Goal: Book appointment/travel/reservation

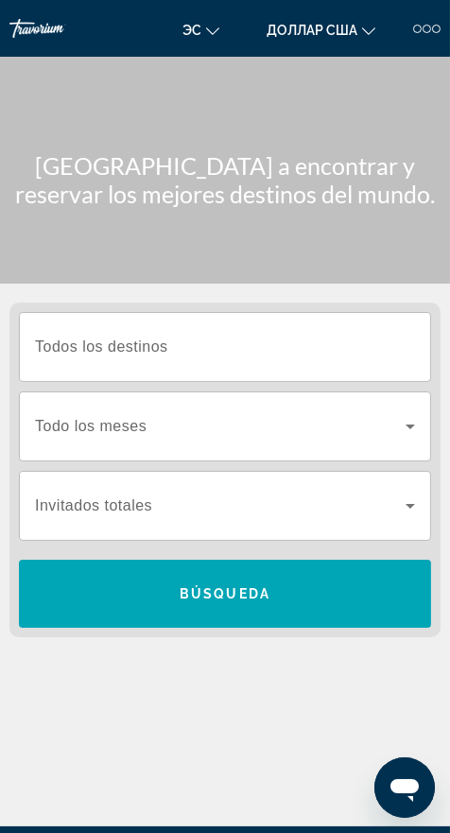
click at [283, 344] on input "Destination Todos los destinos" at bounding box center [225, 347] width 380 height 23
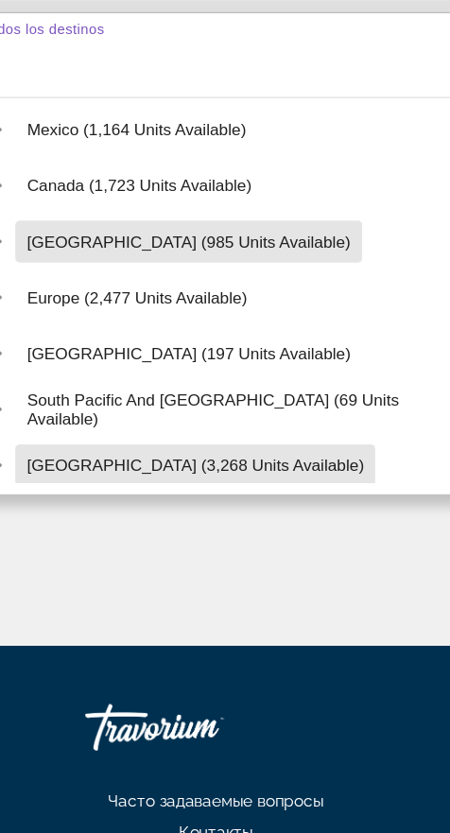
scroll to position [236, 0]
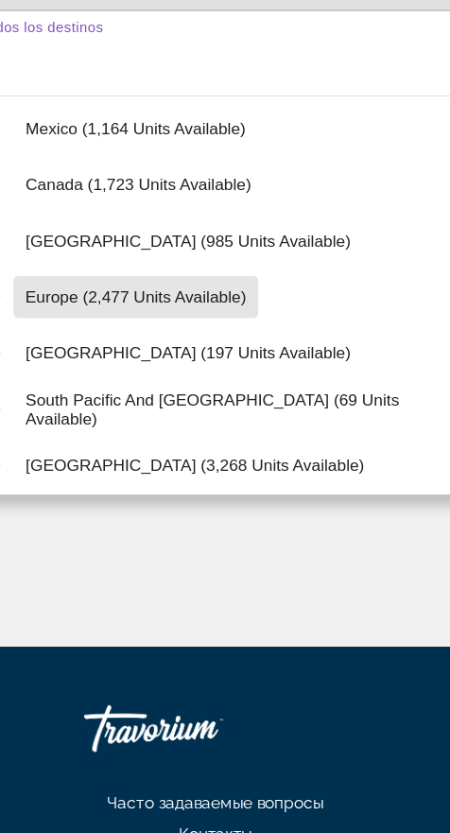
click at [212, 306] on span "Europe (2,477 units available)" at bounding box center [161, 307] width 179 height 15
type input "**********"
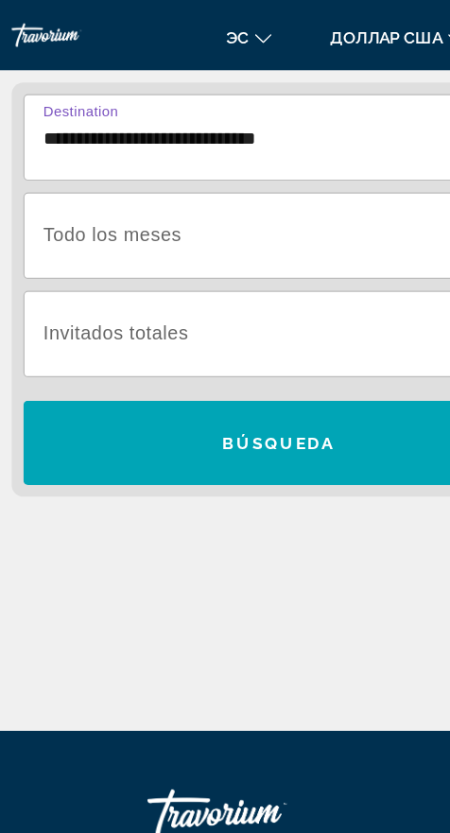
click at [247, 181] on span "Виджет поиска" at bounding box center [220, 190] width 370 height 23
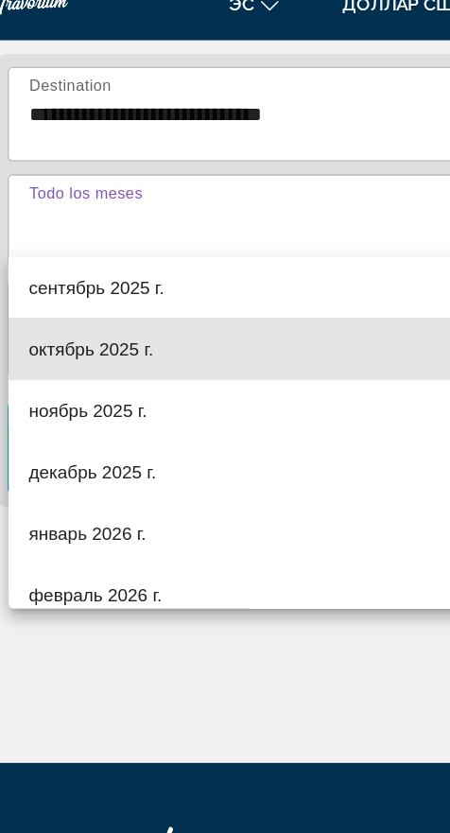
scroll to position [56, 0]
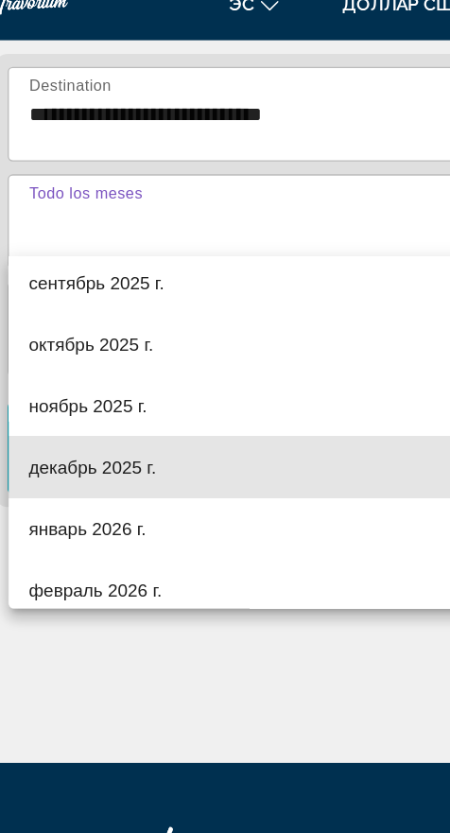
click at [103, 371] on font "декабрь 2025 г." at bounding box center [82, 372] width 94 height 15
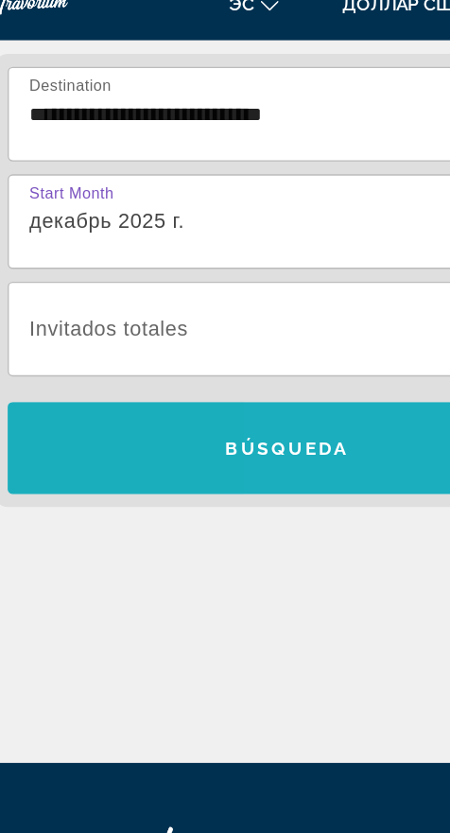
click at [230, 351] on span "Búsqueda" at bounding box center [225, 358] width 91 height 15
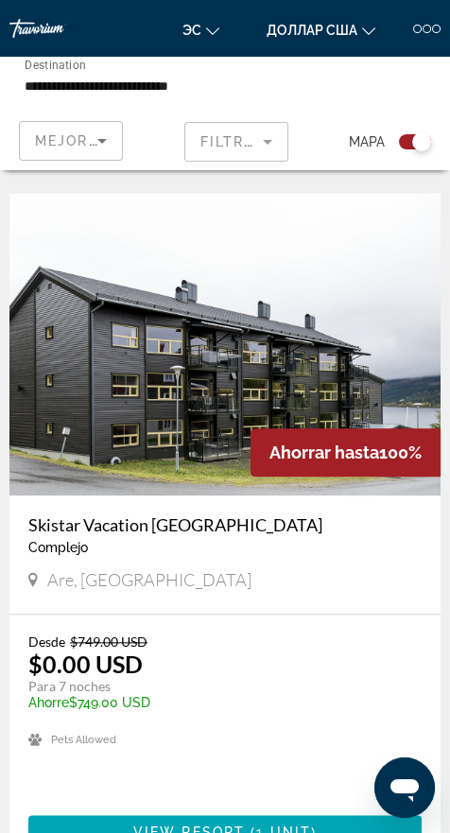
scroll to position [1869, 0]
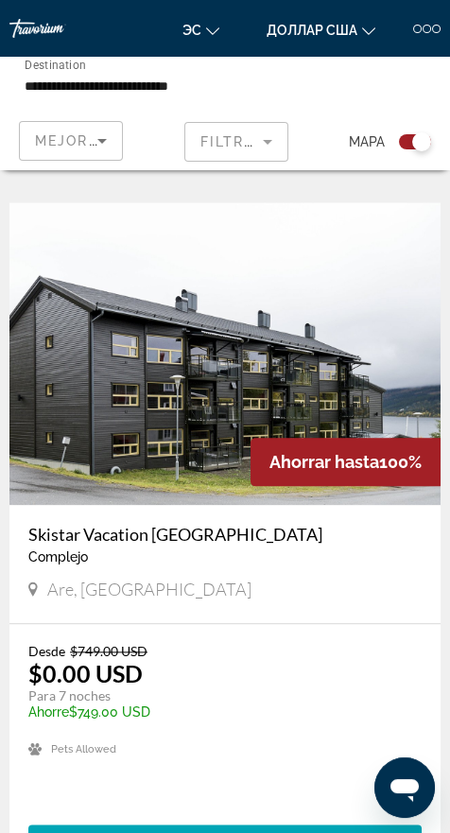
click at [196, 87] on input "**********" at bounding box center [153, 86] width 257 height 23
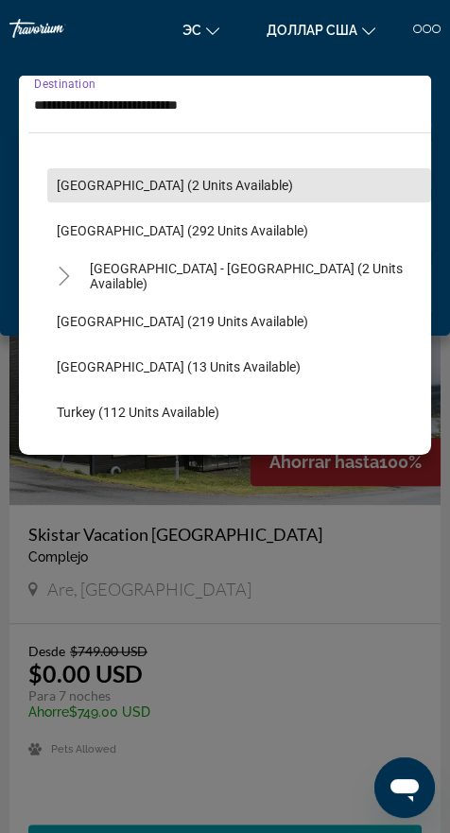
scroll to position [813, 0]
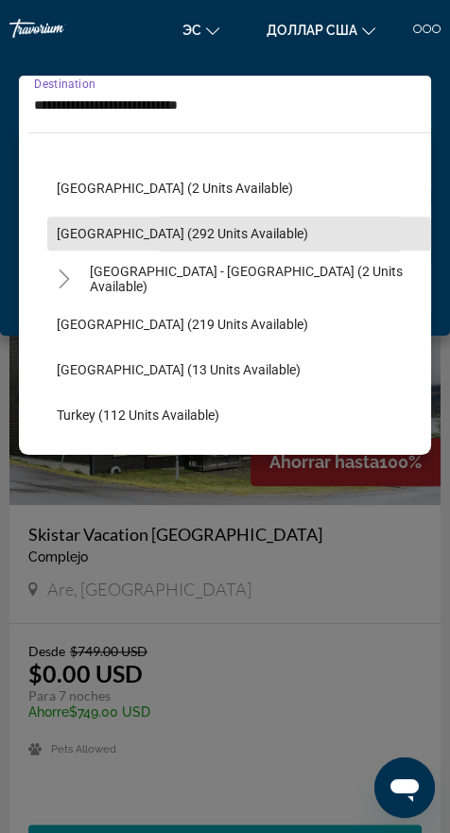
click at [175, 239] on span "[GEOGRAPHIC_DATA] (292 units available)" at bounding box center [182, 233] width 251 height 15
type input "**********"
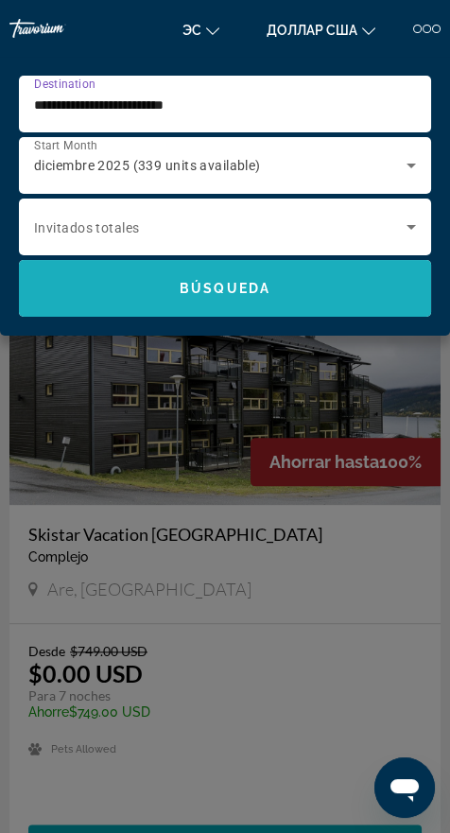
click at [262, 302] on span "Search widget" at bounding box center [225, 288] width 412 height 45
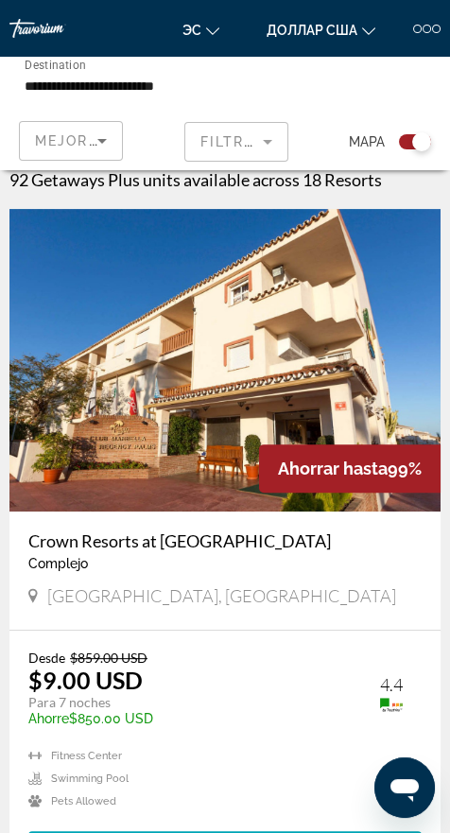
scroll to position [413, 0]
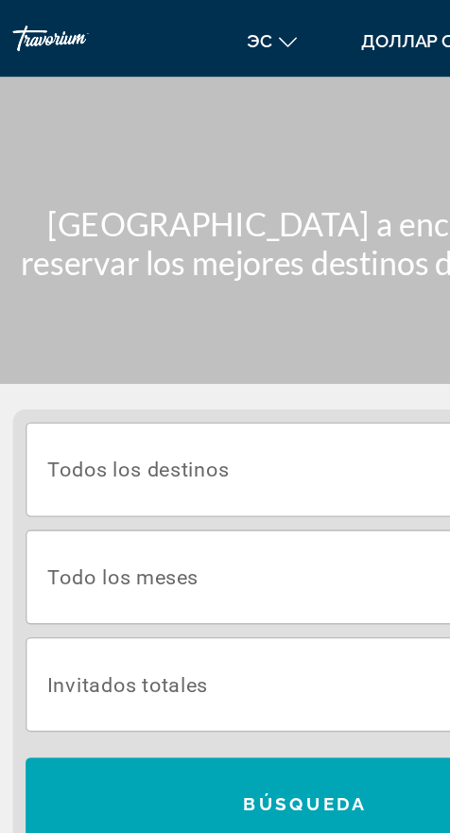
click at [215, 342] on input "Destination Todos los destinos" at bounding box center [225, 347] width 380 height 23
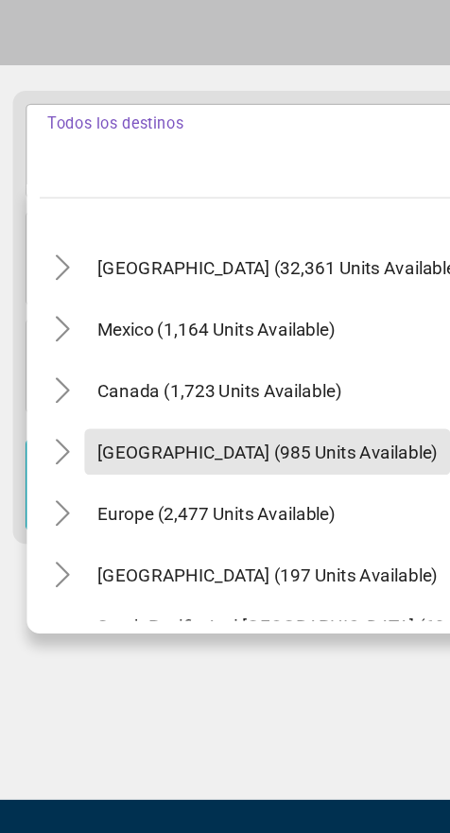
scroll to position [51, 0]
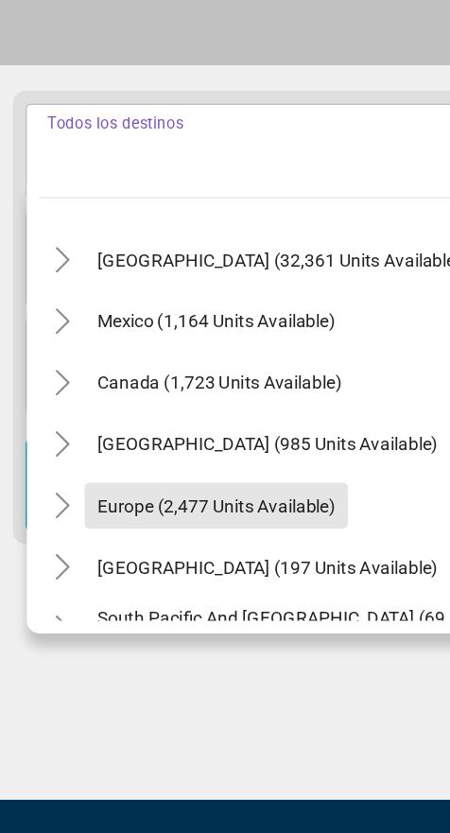
click at [208, 595] on span "Europe (2,477 units available)" at bounding box center [160, 590] width 176 height 15
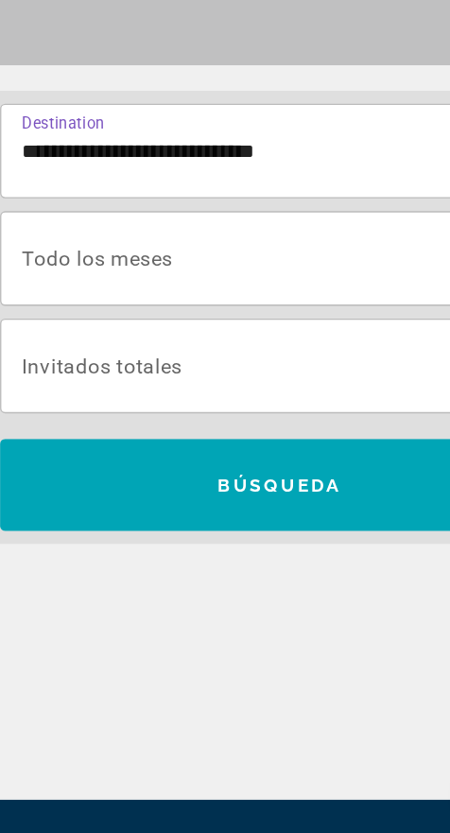
click at [236, 330] on input "**********" at bounding box center [225, 329] width 380 height 23
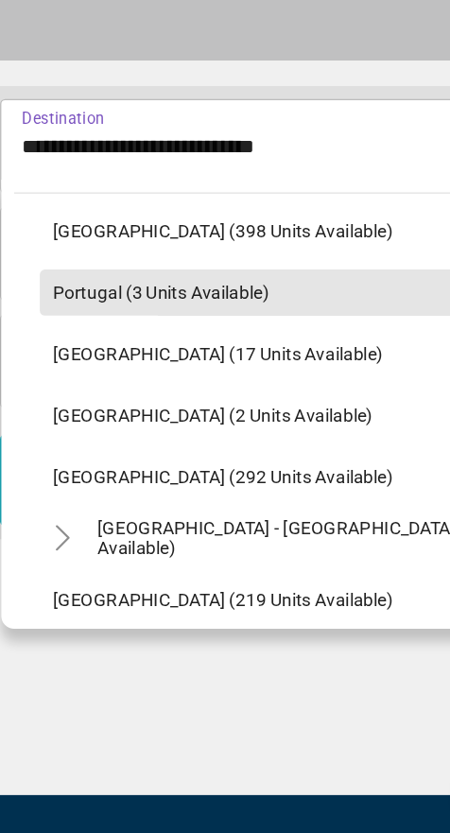
scroll to position [705, 0]
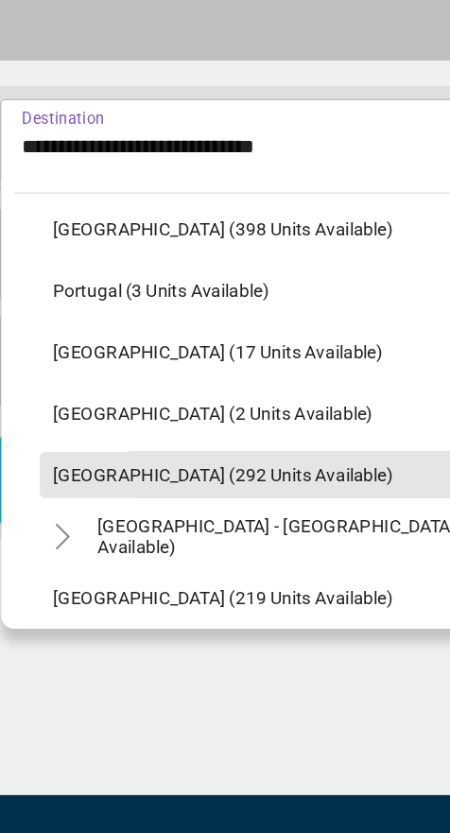
click at [182, 568] on span "[GEOGRAPHIC_DATA] (292 units available)" at bounding box center [183, 568] width 251 height 15
type input "**********"
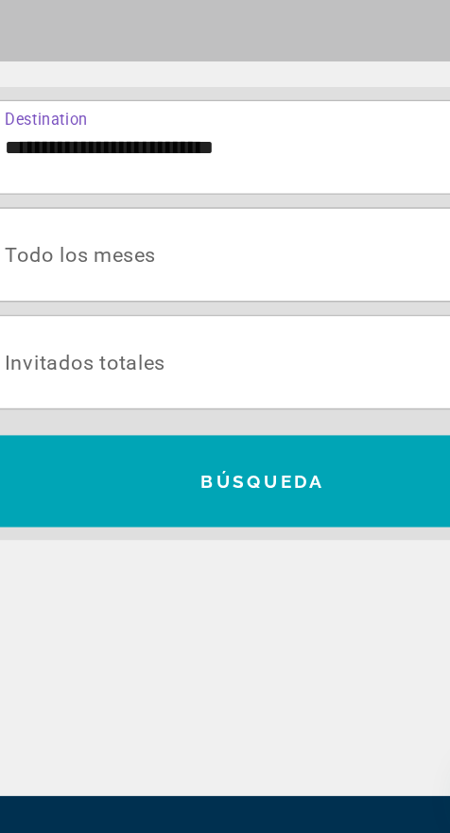
scroll to position [21, 0]
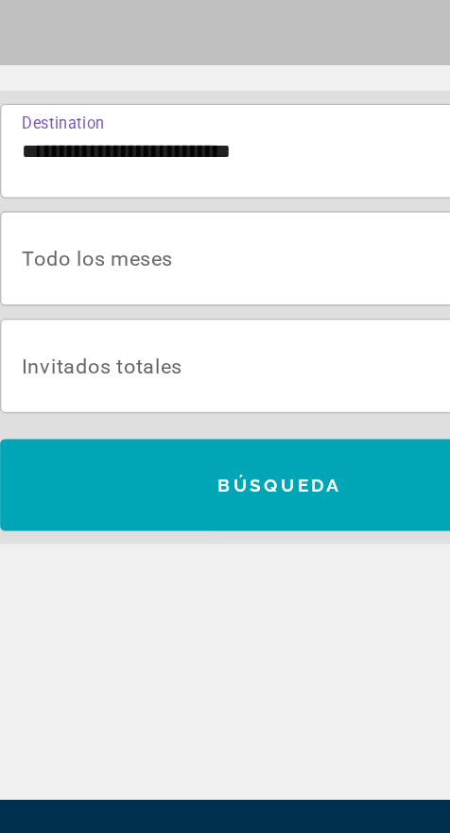
click at [206, 411] on span "Search widget" at bounding box center [220, 405] width 370 height 23
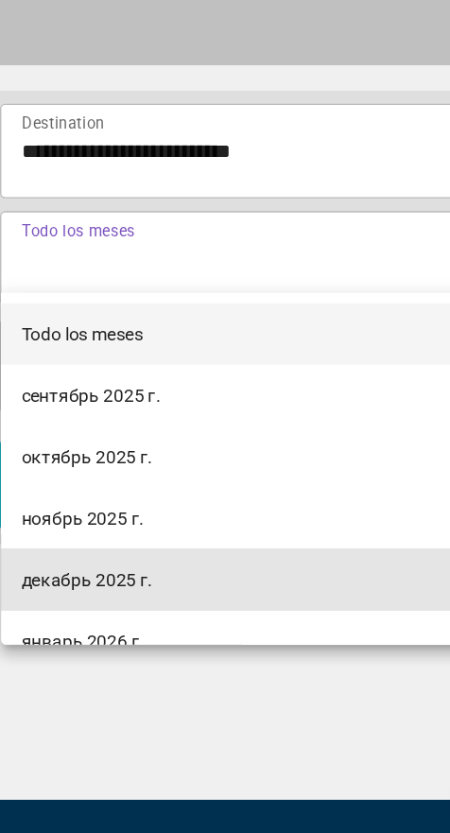
click at [100, 639] on font "декабрь 2025 г." at bounding box center [83, 642] width 97 height 15
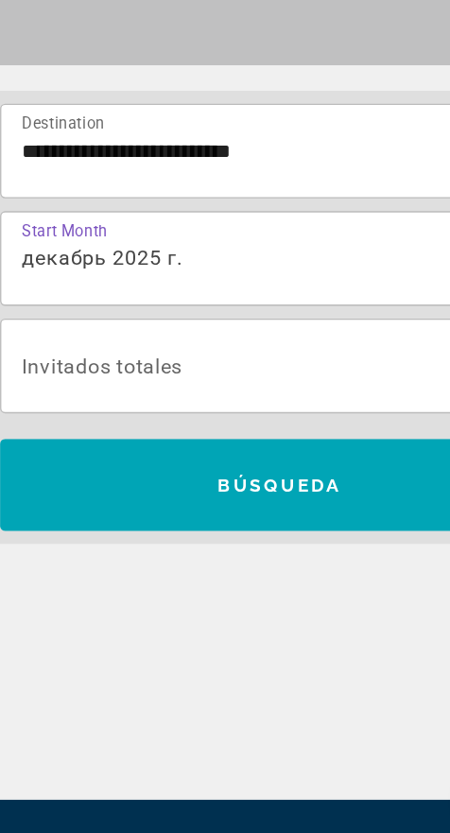
click at [168, 483] on span "Search widget" at bounding box center [220, 484] width 370 height 23
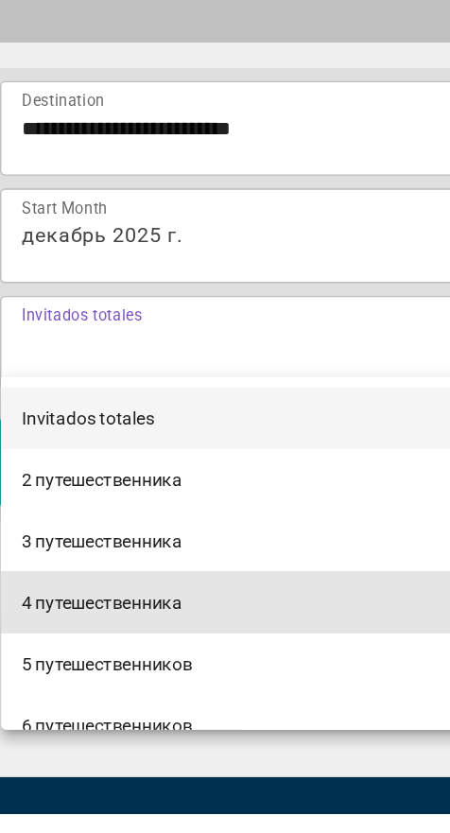
scroll to position [26, 0]
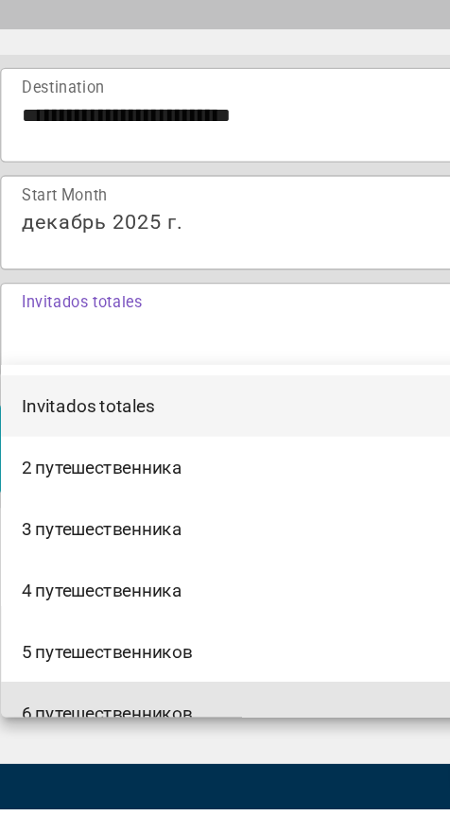
click at [145, 763] on font "6 путешественников" at bounding box center [98, 761] width 127 height 15
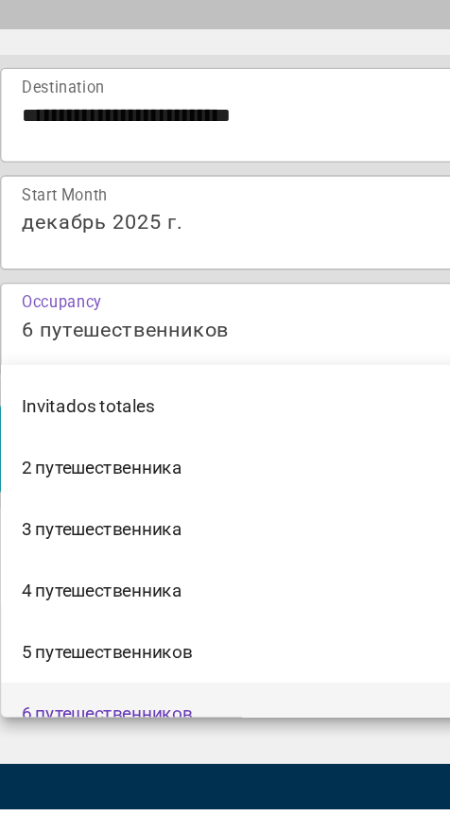
scroll to position [19, 0]
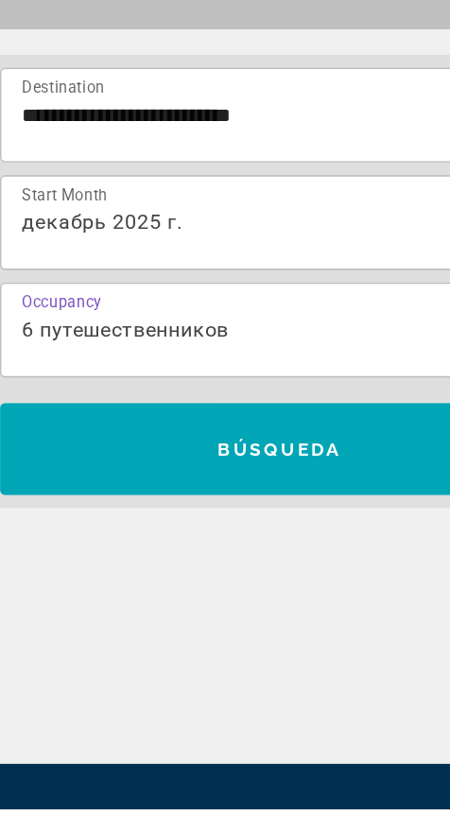
click at [266, 573] on span "Búsqueda" at bounding box center [225, 566] width 91 height 15
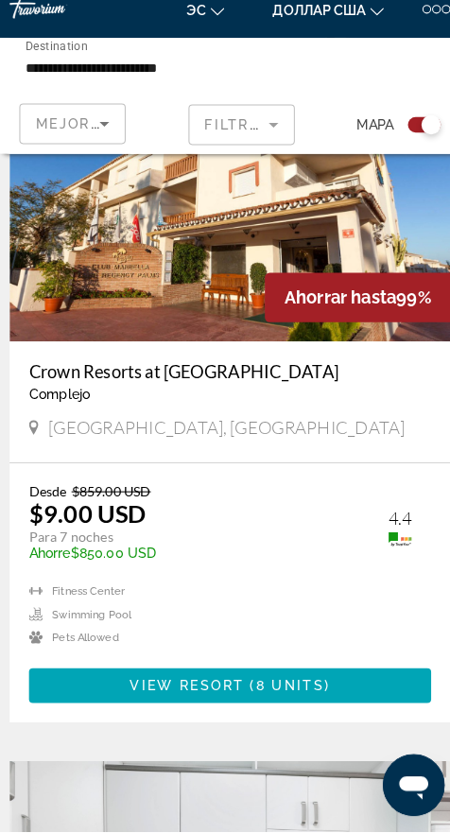
scroll to position [576, 0]
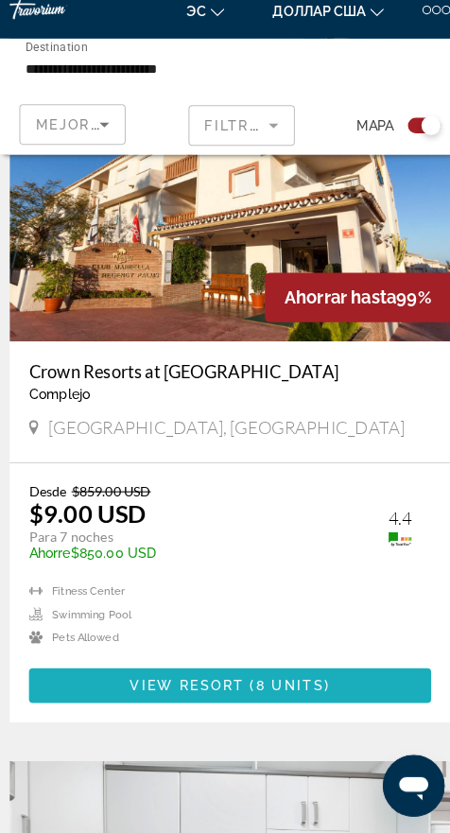
click at [256, 675] on span "Основное содержание" at bounding box center [224, 688] width 393 height 45
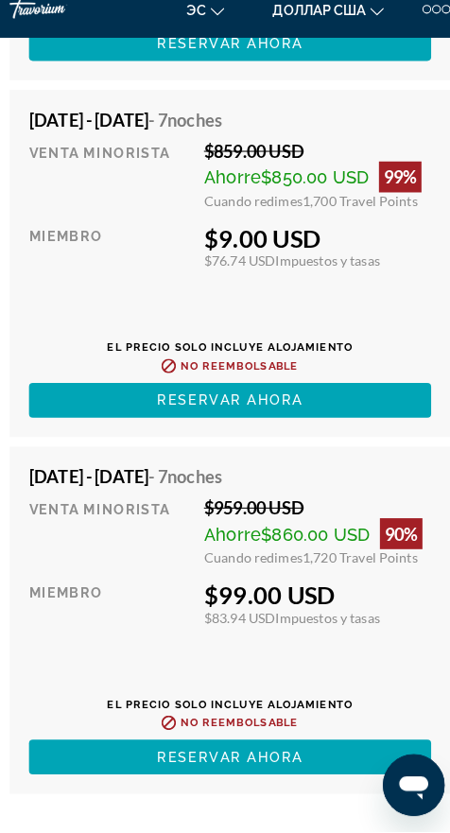
scroll to position [5747, 0]
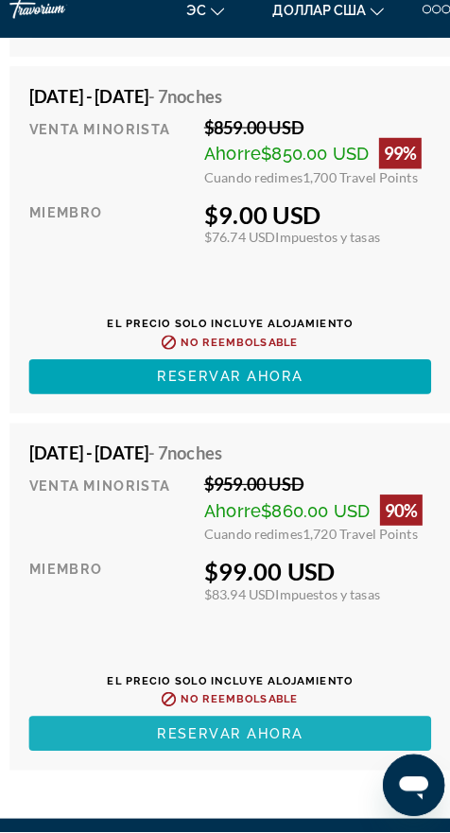
click at [302, 740] on span "Основное содержание" at bounding box center [224, 735] width 393 height 45
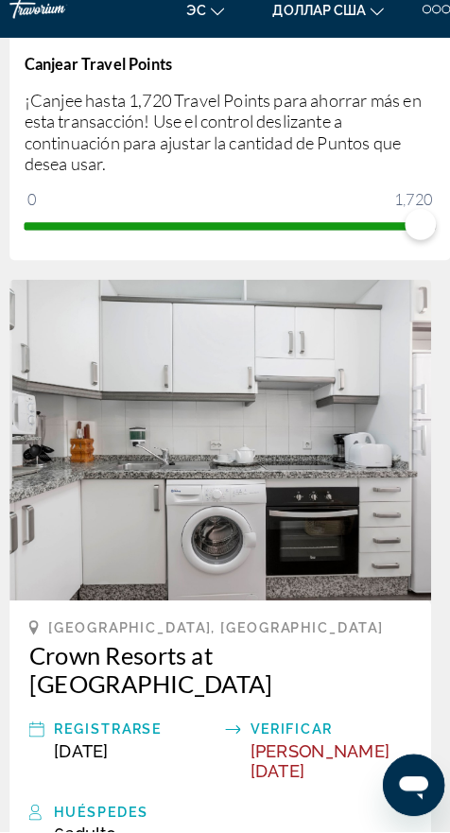
scroll to position [292, 0]
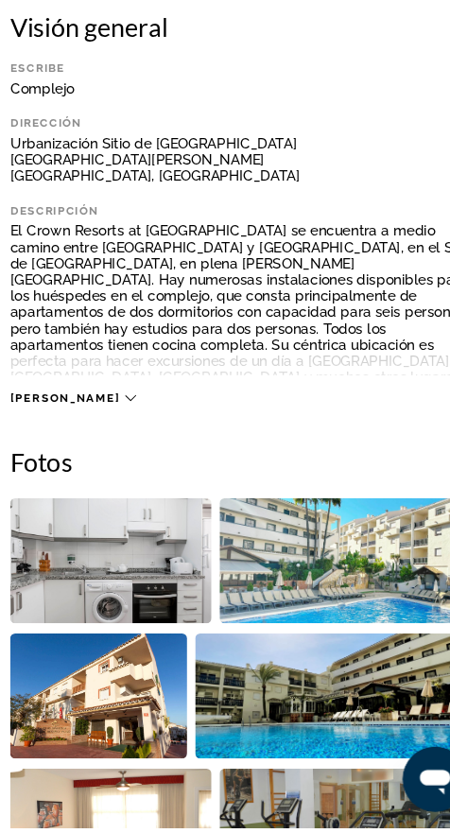
scroll to position [476, 0]
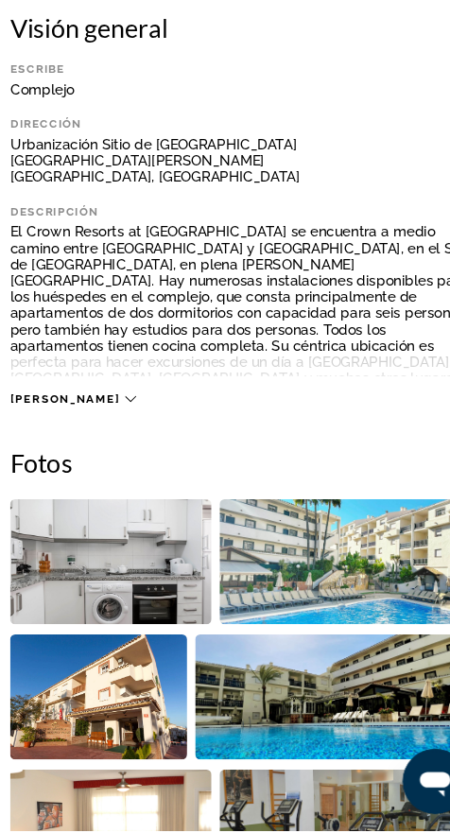
click at [119, 609] on img "Open full-screen image slider" at bounding box center [102, 582] width 187 height 116
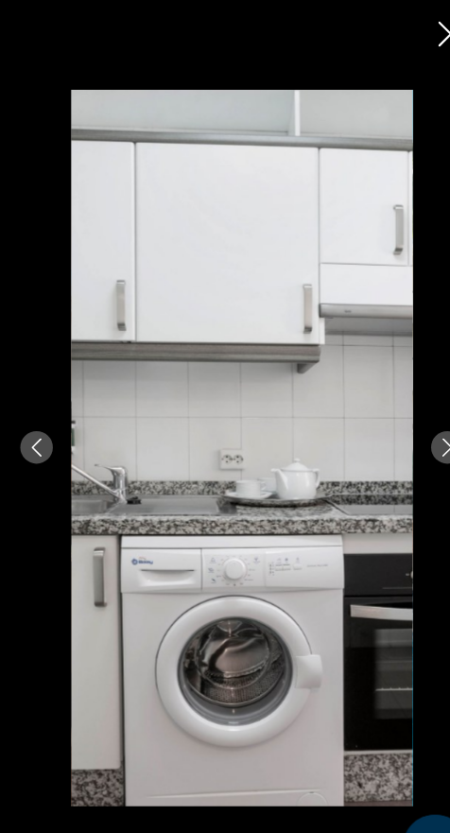
click at [413, 431] on button "Next image" at bounding box center [416, 416] width 30 height 30
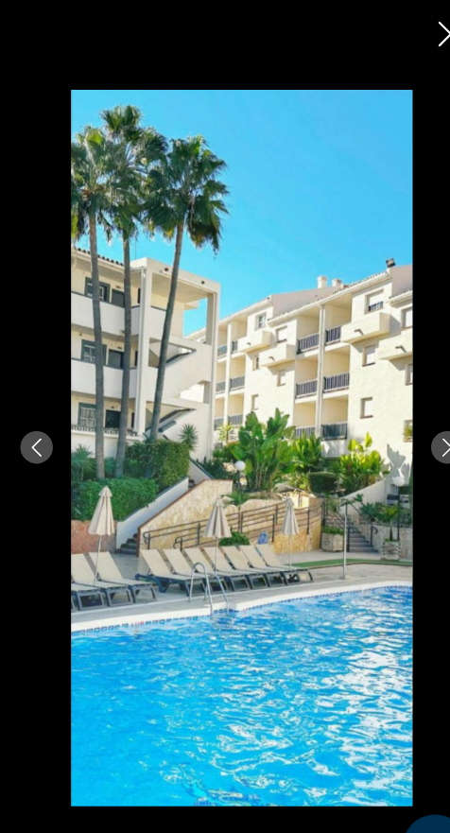
click at [405, 431] on button "Next image" at bounding box center [416, 416] width 30 height 30
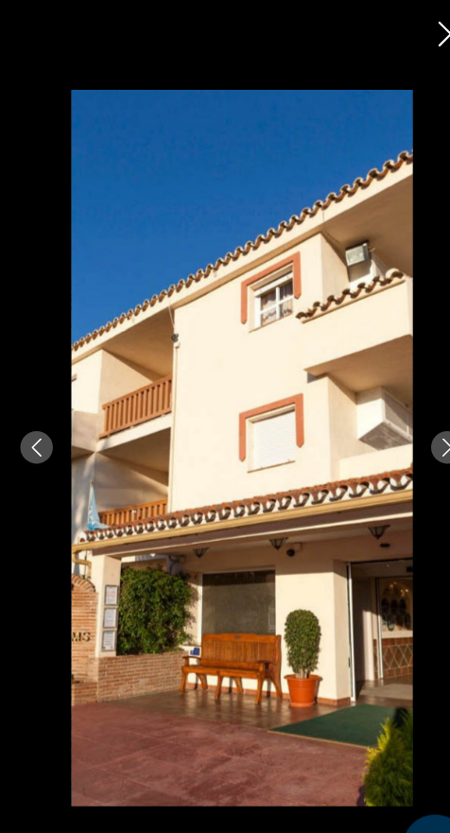
click at [409, 424] on icon "Next image" at bounding box center [415, 415] width 17 height 17
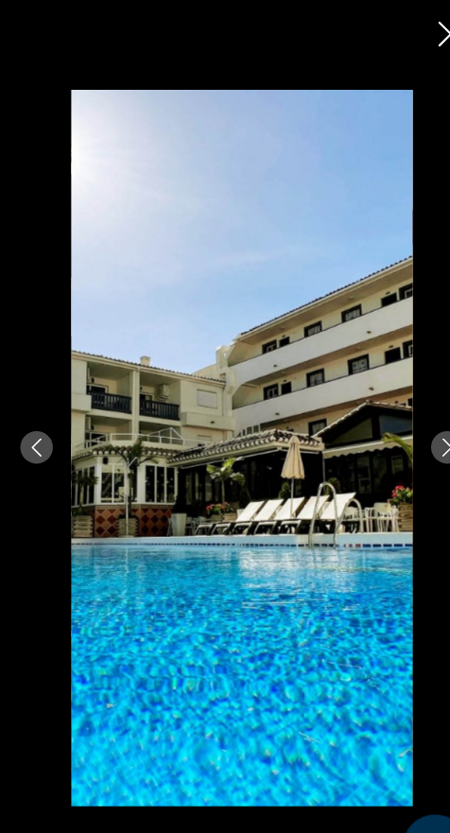
click at [401, 461] on div "prev next" at bounding box center [225, 416] width 450 height 666
click at [416, 424] on icon "Next image" at bounding box center [415, 415] width 17 height 17
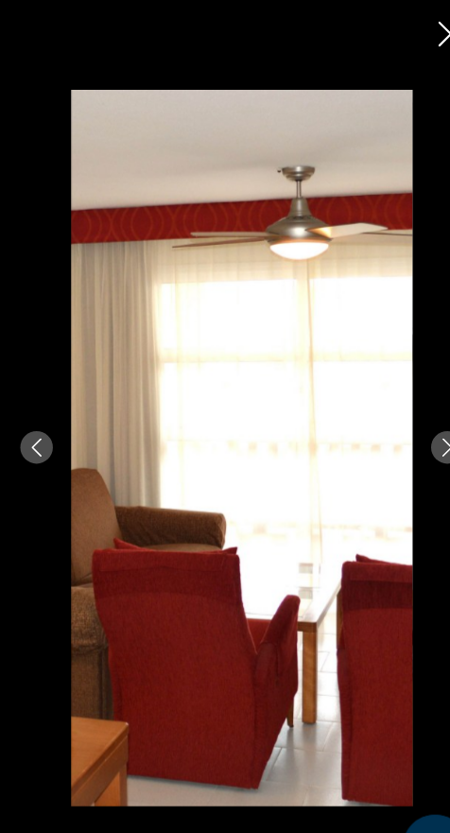
click at [410, 431] on button "Next image" at bounding box center [416, 416] width 30 height 30
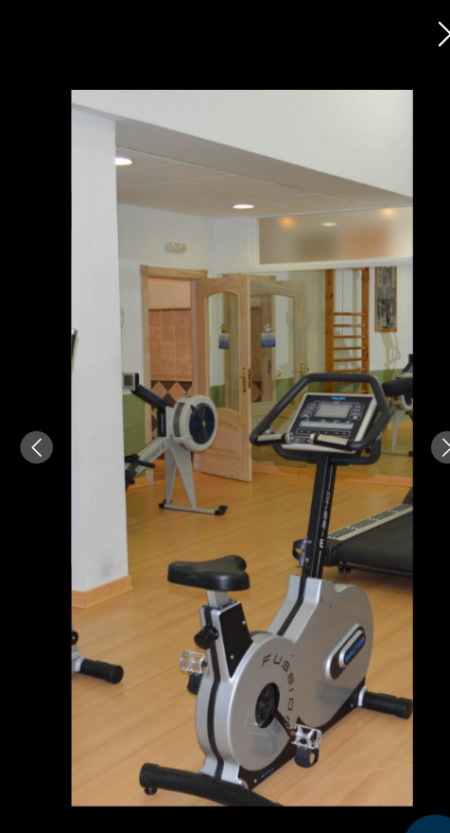
click at [408, 424] on icon "Next image" at bounding box center [415, 415] width 17 height 17
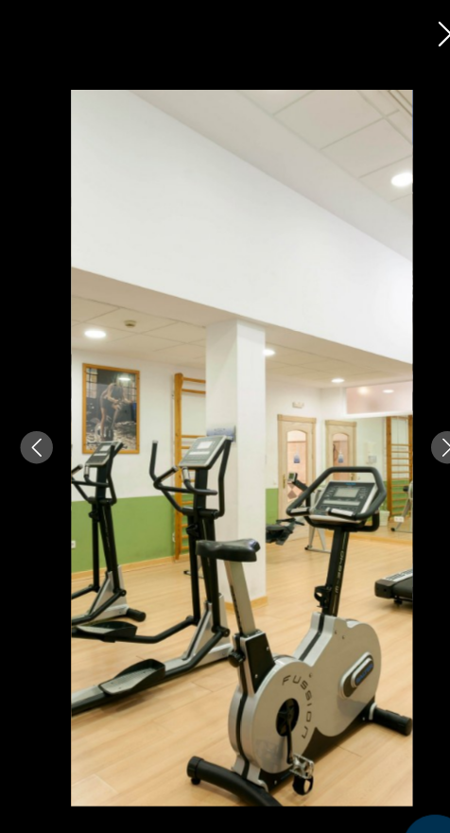
click at [413, 431] on button "Next image" at bounding box center [416, 416] width 30 height 30
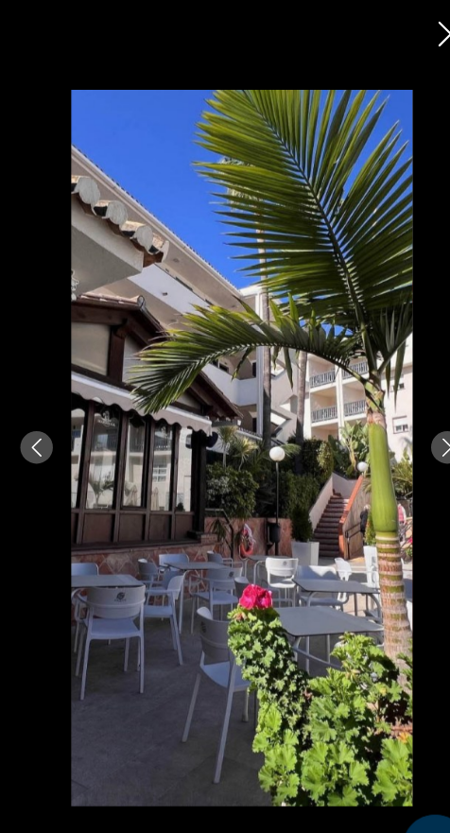
click at [406, 464] on div "prev next" at bounding box center [225, 416] width 450 height 666
click at [389, 456] on div "prev next" at bounding box center [225, 416] width 450 height 666
click at [404, 463] on div "prev next" at bounding box center [225, 416] width 450 height 666
click at [404, 431] on button "Next image" at bounding box center [416, 416] width 30 height 30
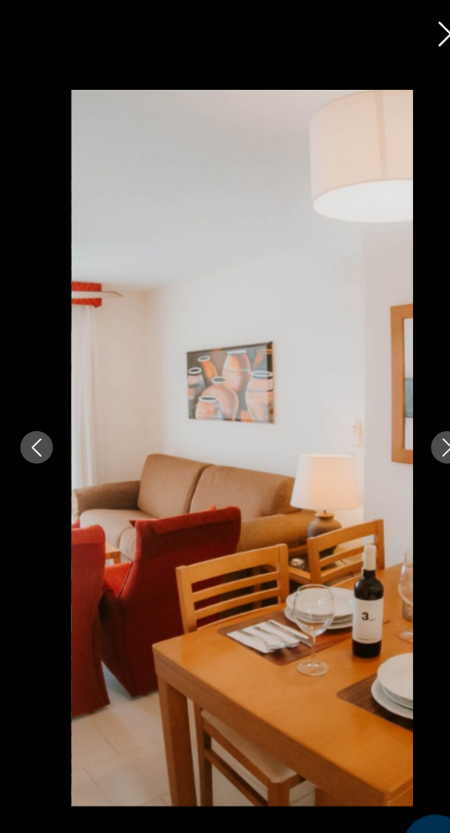
click at [405, 431] on button "Next image" at bounding box center [416, 416] width 30 height 30
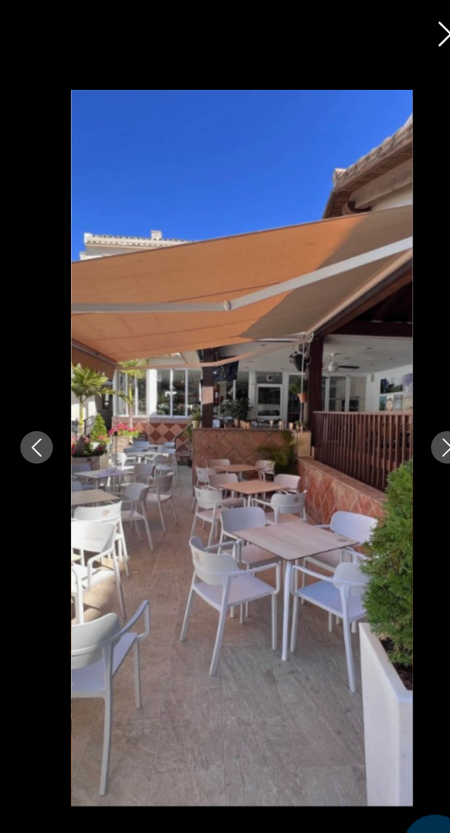
click at [402, 431] on button "Next image" at bounding box center [416, 416] width 30 height 30
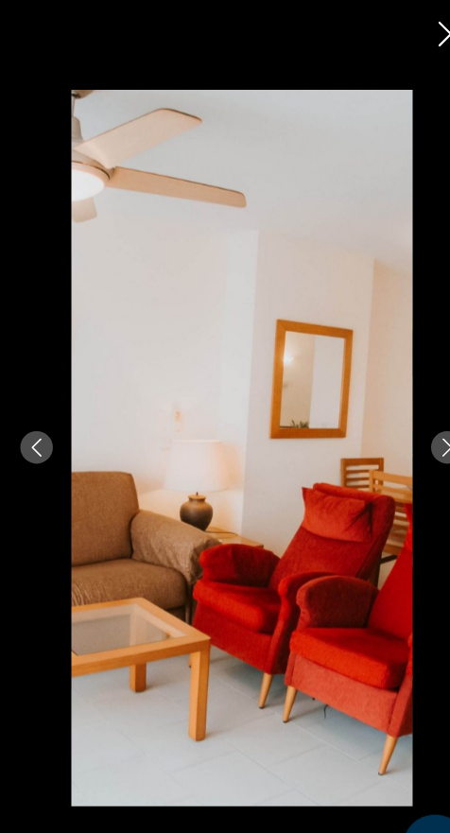
click at [390, 463] on div "prev next" at bounding box center [225, 416] width 450 height 666
click at [411, 424] on icon "Next image" at bounding box center [415, 415] width 9 height 17
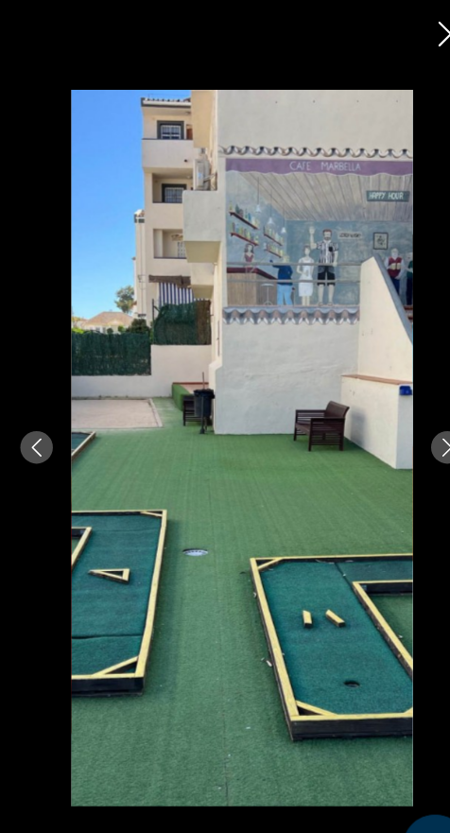
click at [405, 431] on button "Next image" at bounding box center [416, 416] width 30 height 30
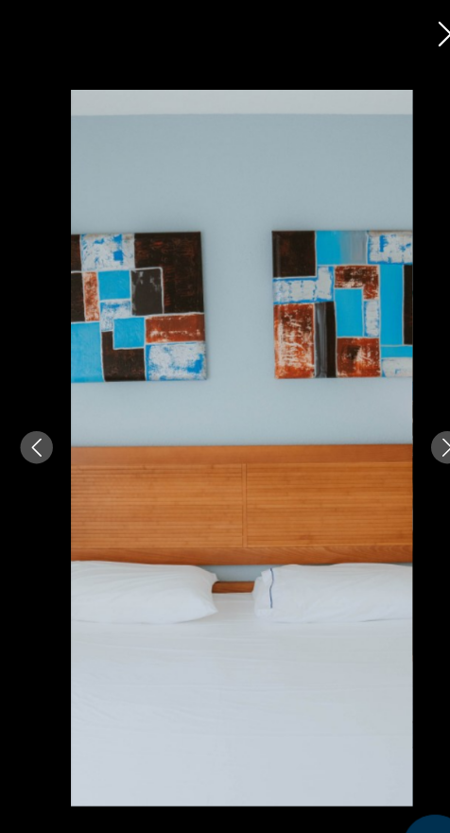
click at [402, 421] on div "prev next" at bounding box center [225, 416] width 450 height 666
click at [404, 431] on button "Next image" at bounding box center [416, 416] width 30 height 30
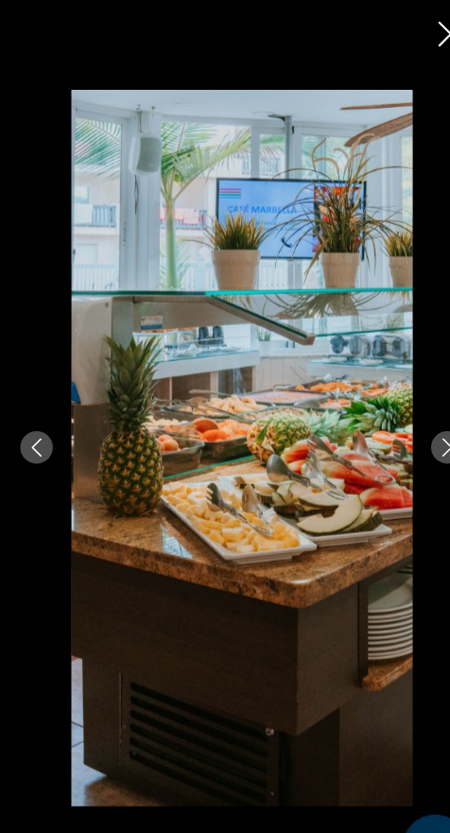
click at [407, 431] on button "Next image" at bounding box center [416, 416] width 30 height 30
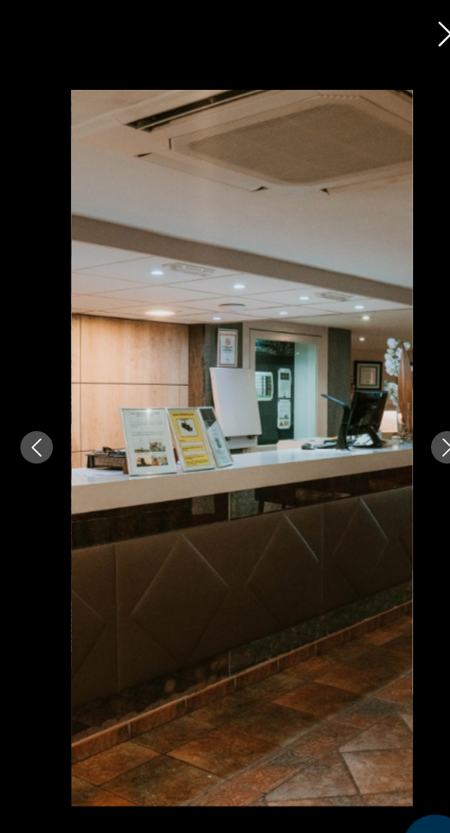
click at [390, 457] on div "prev next" at bounding box center [225, 416] width 450 height 666
click at [408, 431] on button "Next image" at bounding box center [416, 416] width 30 height 30
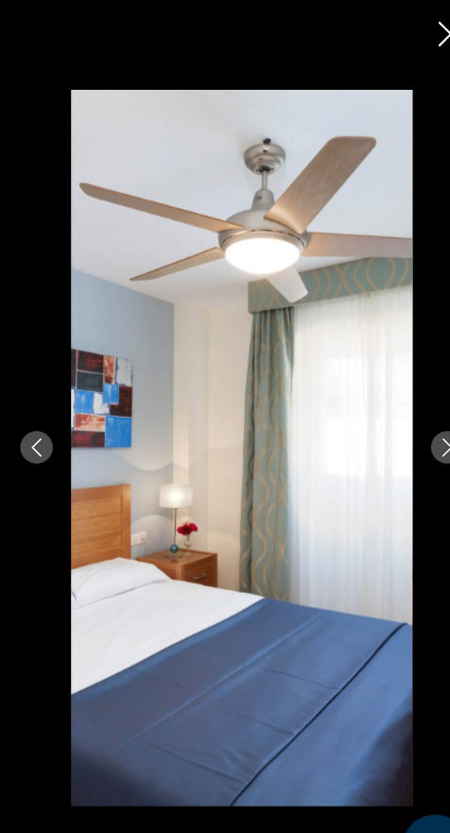
click at [404, 431] on button "Next image" at bounding box center [416, 416] width 30 height 30
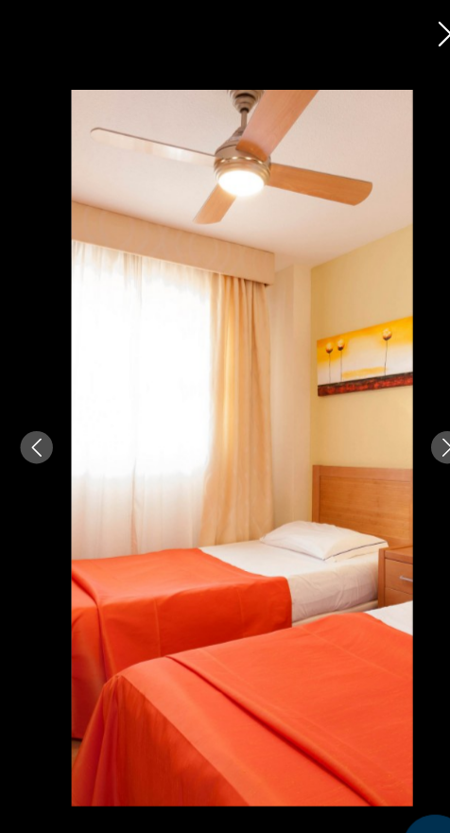
click at [388, 451] on div "prev next" at bounding box center [225, 416] width 450 height 666
click at [393, 455] on div "prev next" at bounding box center [225, 416] width 450 height 666
click at [405, 431] on button "Next image" at bounding box center [416, 416] width 30 height 30
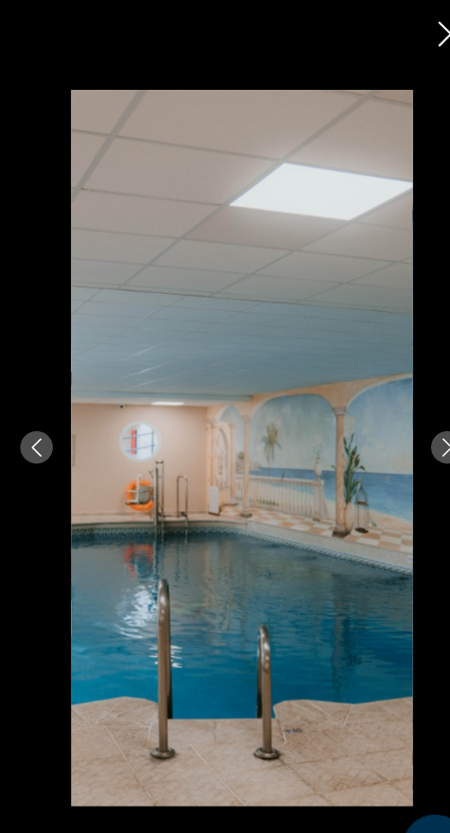
click at [414, 431] on button "Next image" at bounding box center [416, 416] width 30 height 30
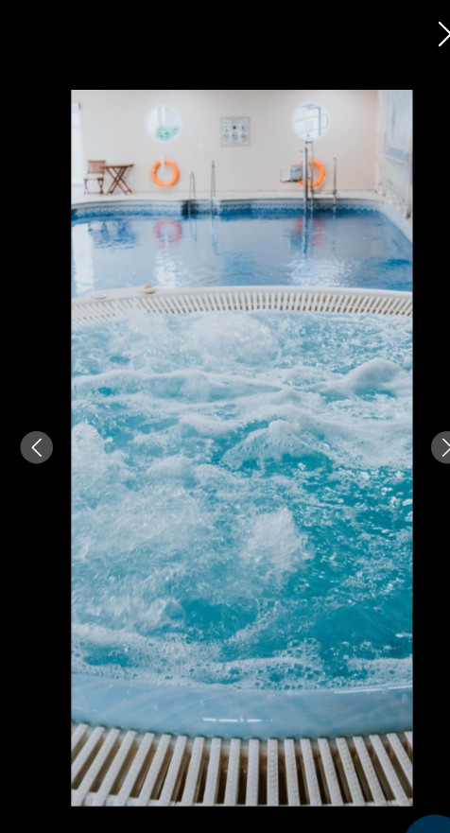
click at [407, 424] on icon "Next image" at bounding box center [415, 415] width 17 height 17
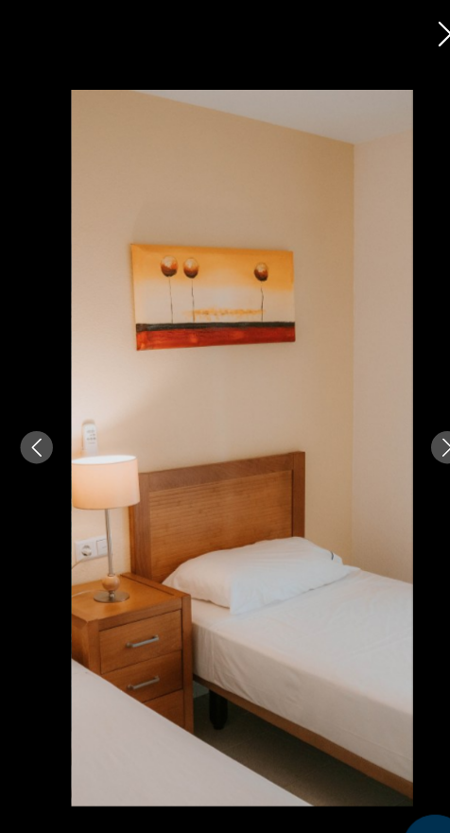
click at [409, 431] on button "Next image" at bounding box center [416, 416] width 30 height 30
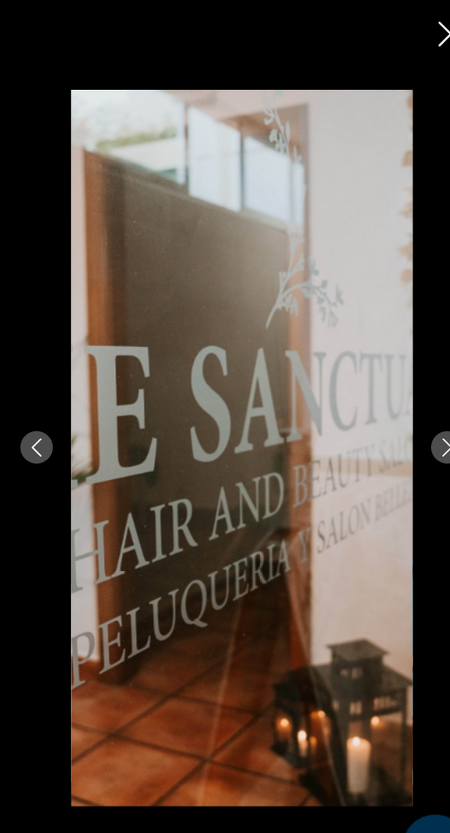
click at [405, 462] on div "prev next" at bounding box center [225, 416] width 450 height 666
click at [402, 463] on div "prev next" at bounding box center [225, 416] width 450 height 666
click at [416, 424] on icon "Next image" at bounding box center [415, 415] width 9 height 17
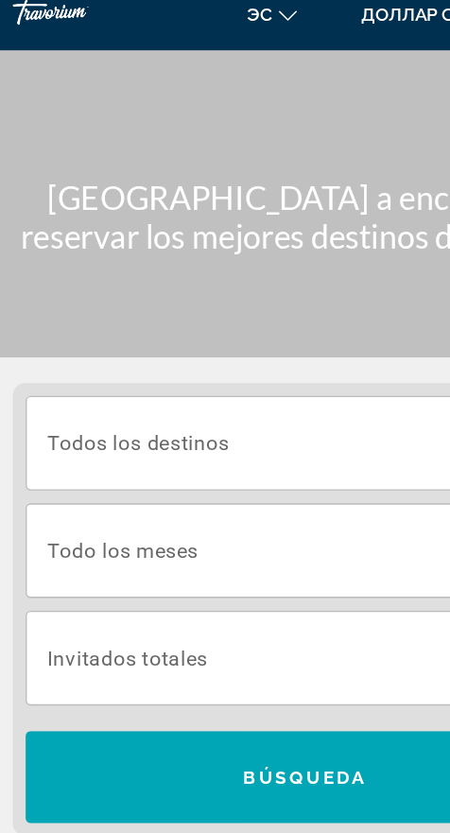
click at [233, 337] on input "Destination Todos los destinos" at bounding box center [225, 347] width 380 height 23
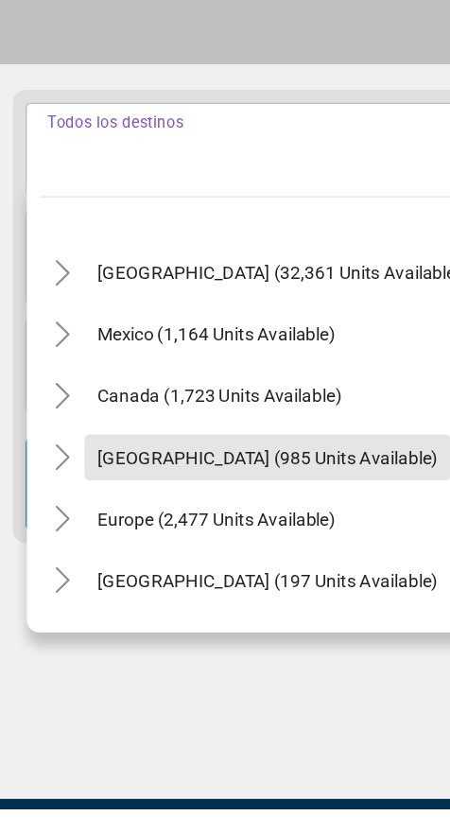
scroll to position [48, 0]
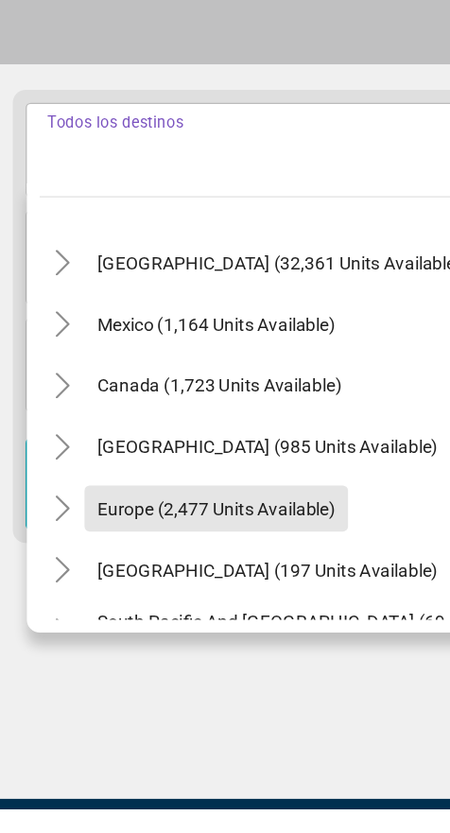
click at [233, 611] on span "Europe (2,477 units available)" at bounding box center [160, 610] width 176 height 15
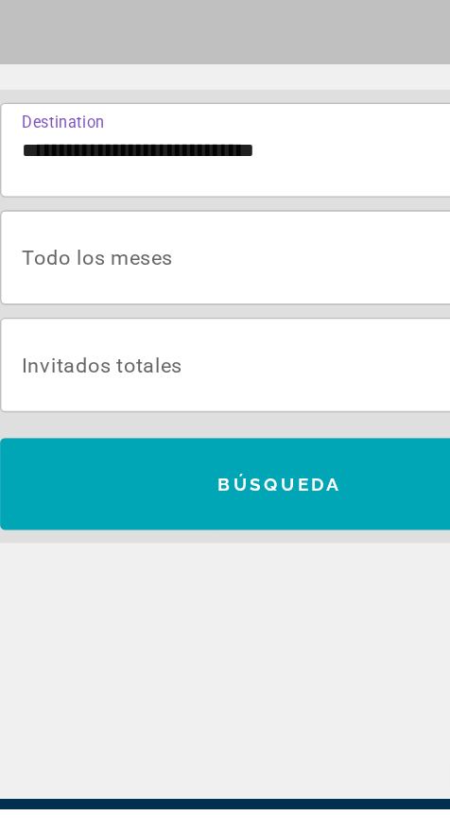
click at [252, 352] on input "**********" at bounding box center [225, 346] width 380 height 23
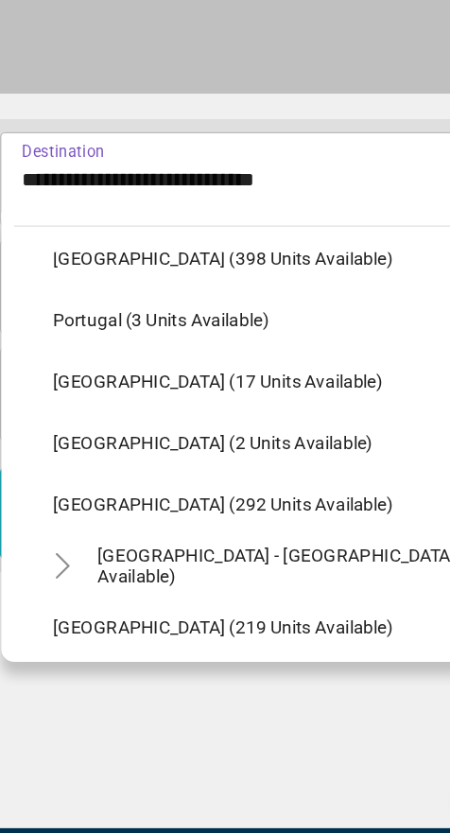
scroll to position [709, 0]
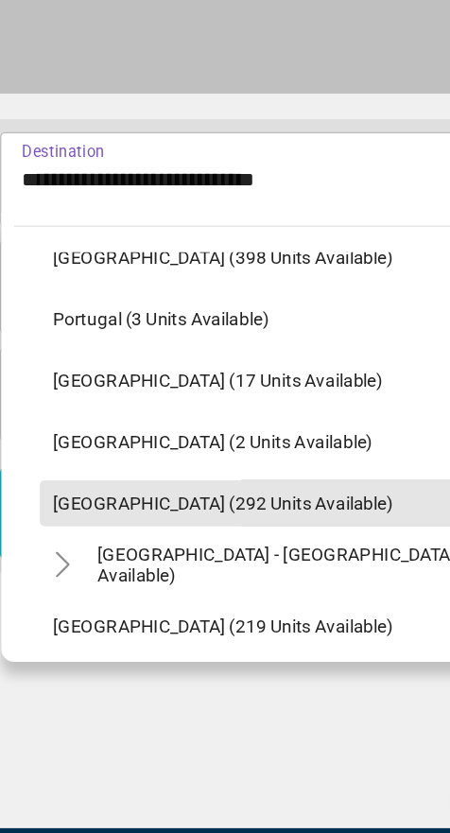
click at [225, 593] on span "Search widget" at bounding box center [239, 584] width 382 height 45
type input "**********"
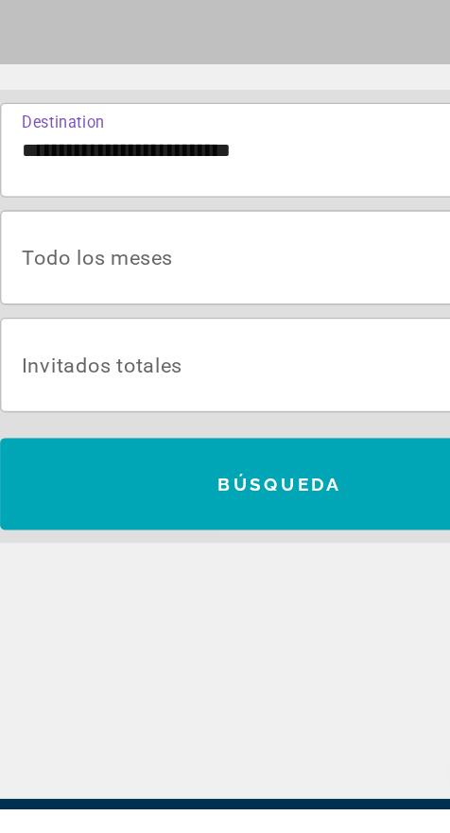
click at [248, 432] on span "Search widget" at bounding box center [220, 425] width 370 height 23
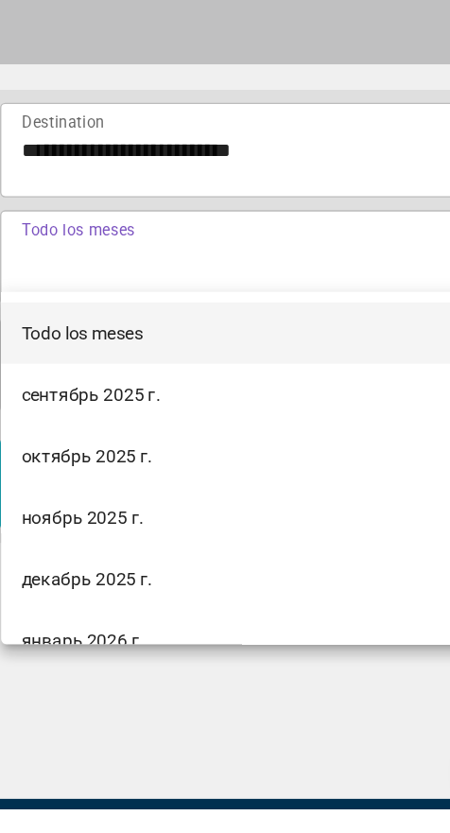
click at [111, 674] on span "декабрь 2025 г." at bounding box center [83, 662] width 97 height 23
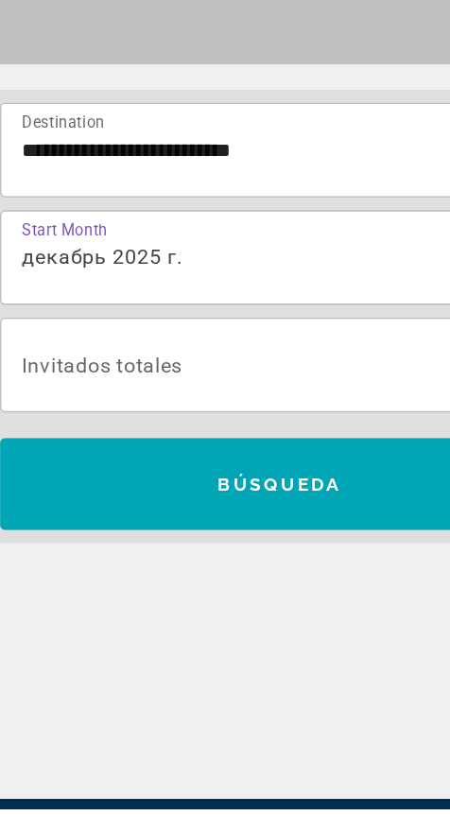
click at [198, 512] on span "Search widget" at bounding box center [220, 504] width 370 height 23
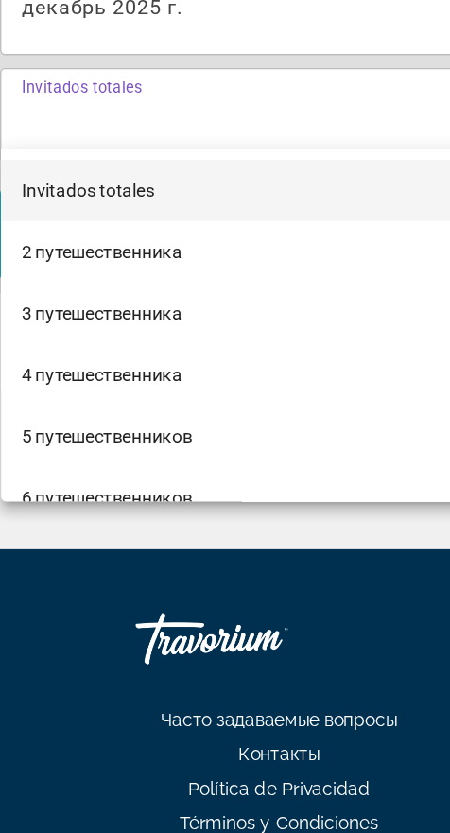
scroll to position [266, 0]
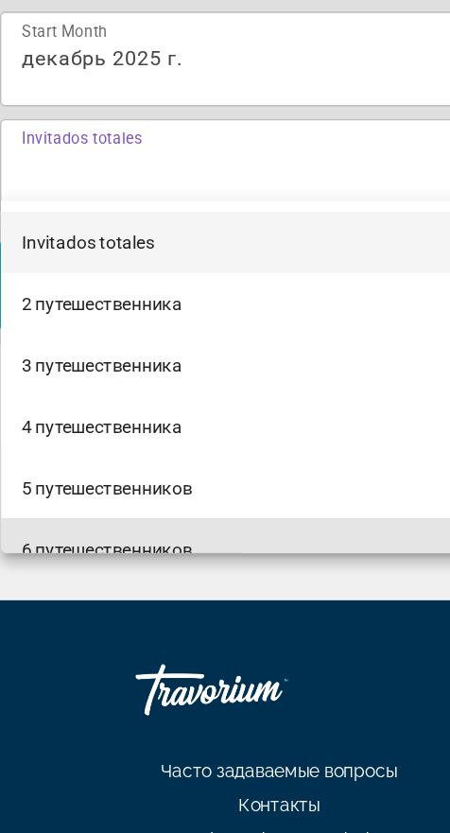
click at [159, 524] on font "6 путешественников" at bounding box center [98, 522] width 127 height 15
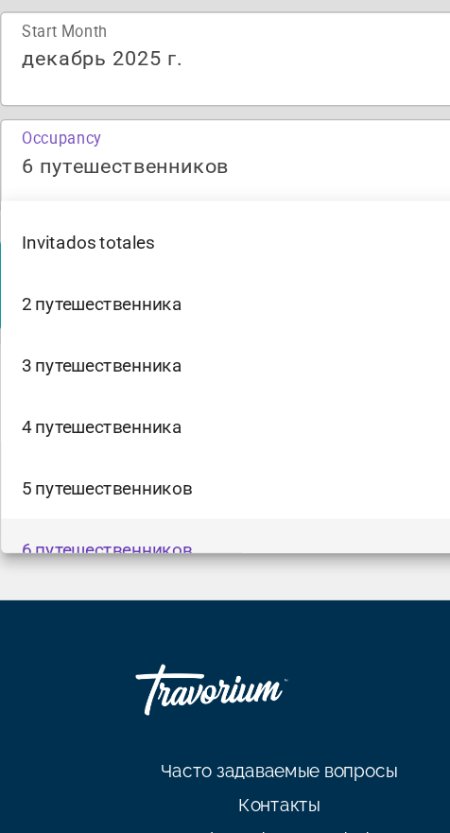
scroll to position [19, 0]
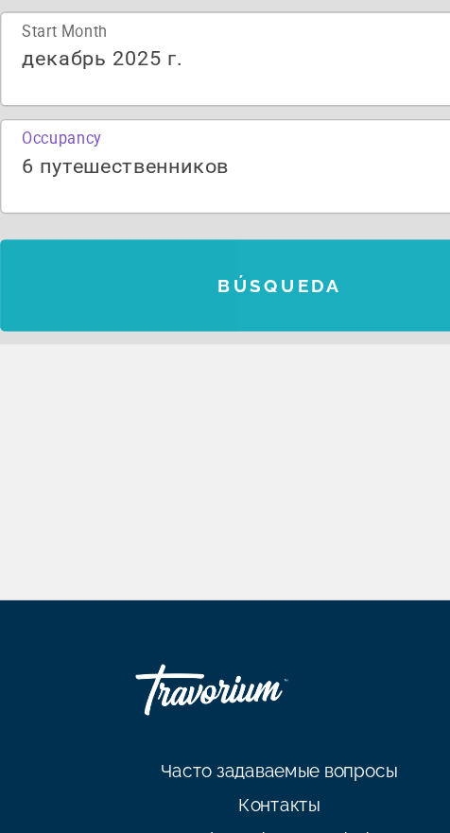
click at [256, 327] on span "Búsqueda" at bounding box center [225, 327] width 91 height 15
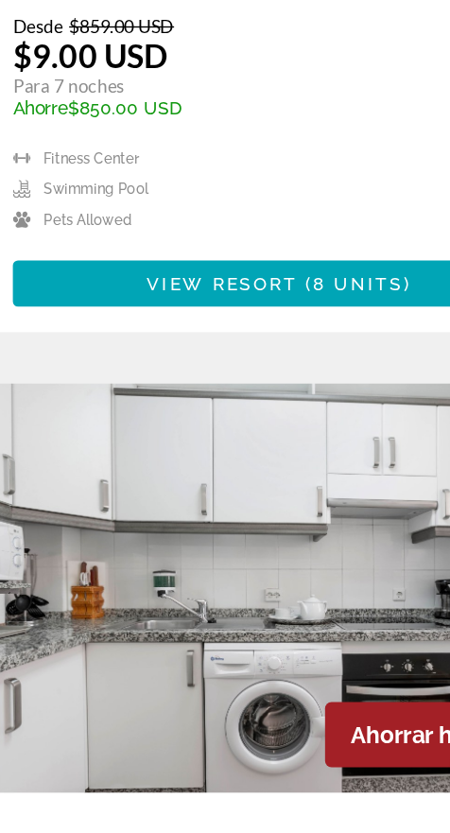
scroll to position [821, 0]
